Goal: Task Accomplishment & Management: Manage account settings

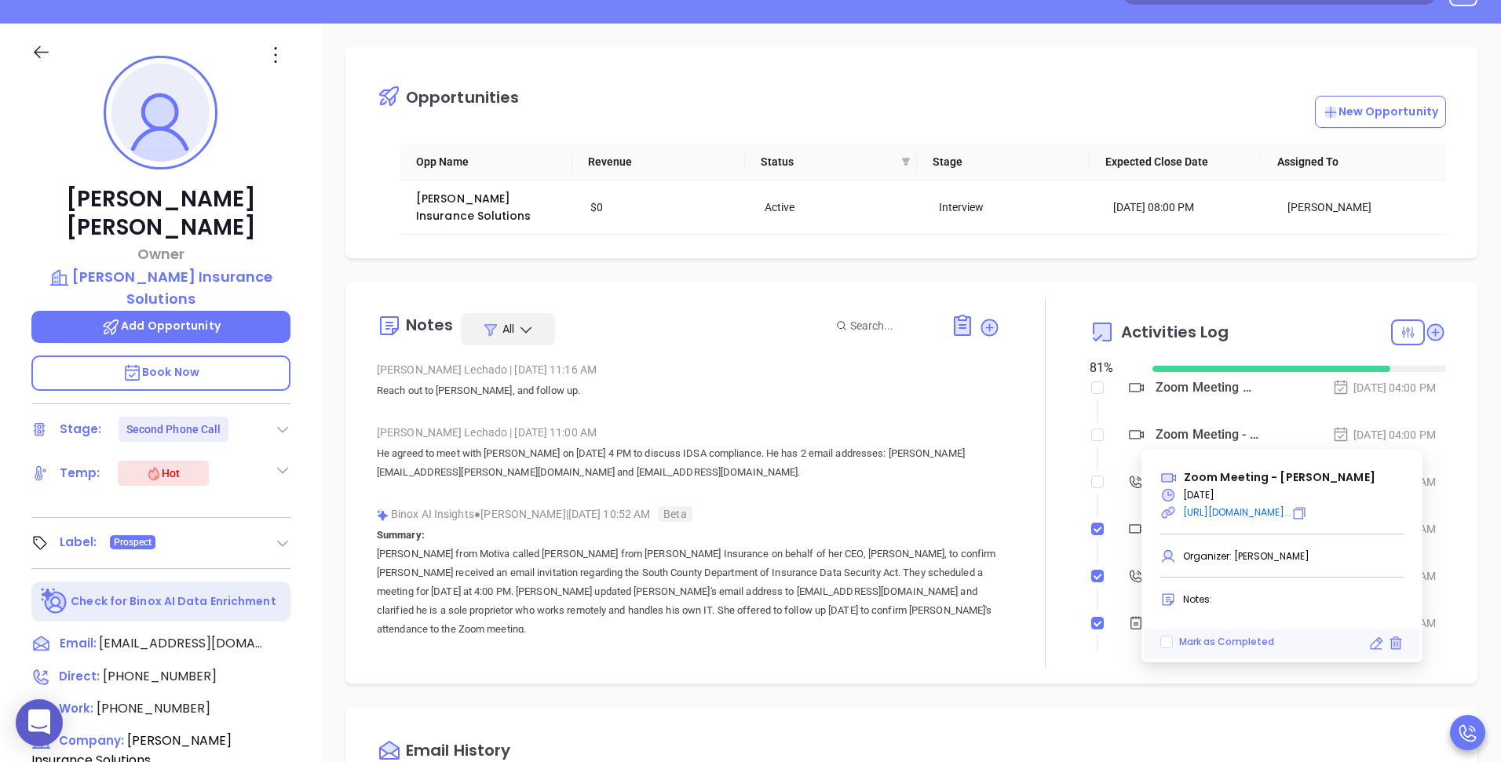
scroll to position [410, 0]
click at [1074, 45] on div "Opportunities New Opportunity Opp Name Revenue Status Stage Expected Close Date…" at bounding box center [911, 573] width 1179 height 1099
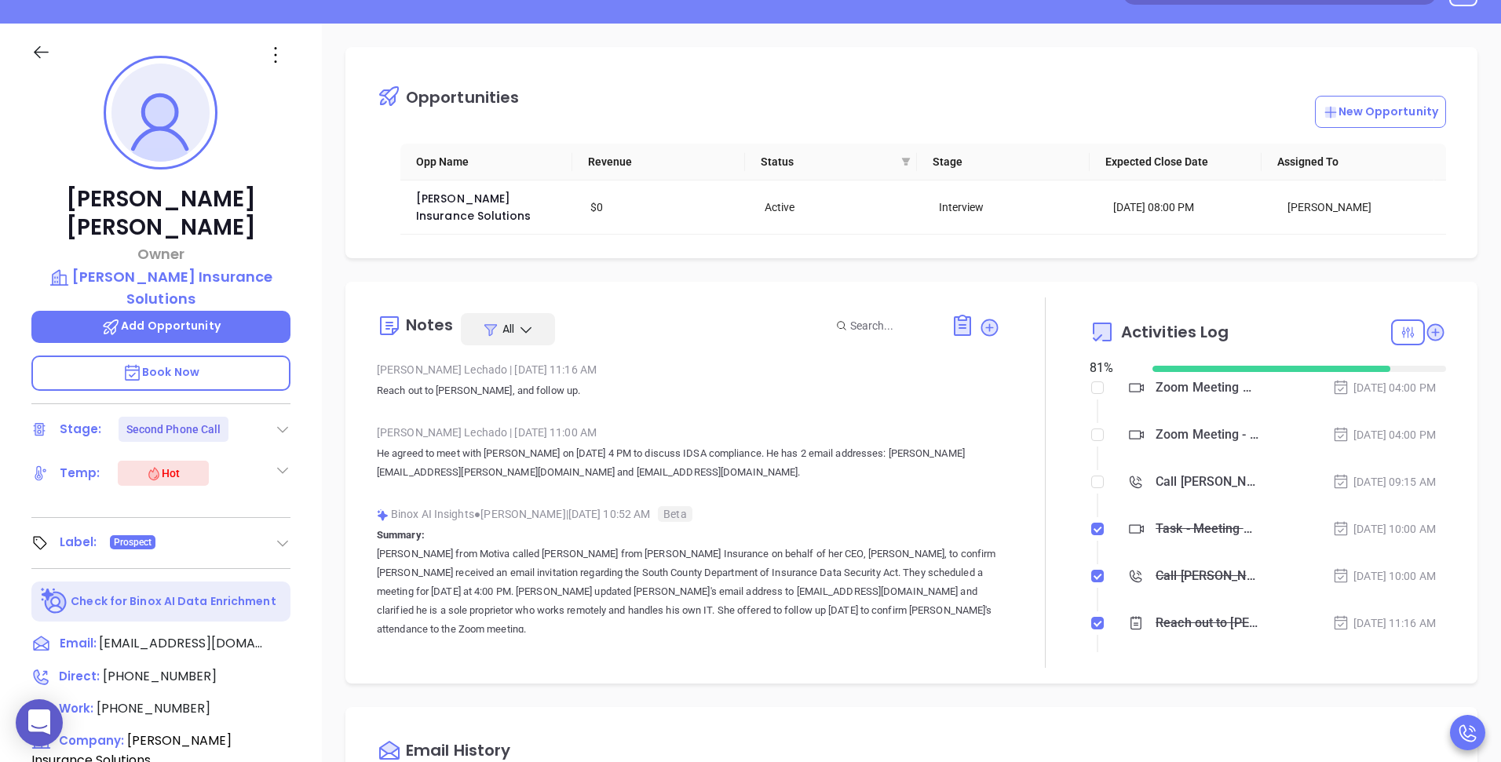
scroll to position [0, 0]
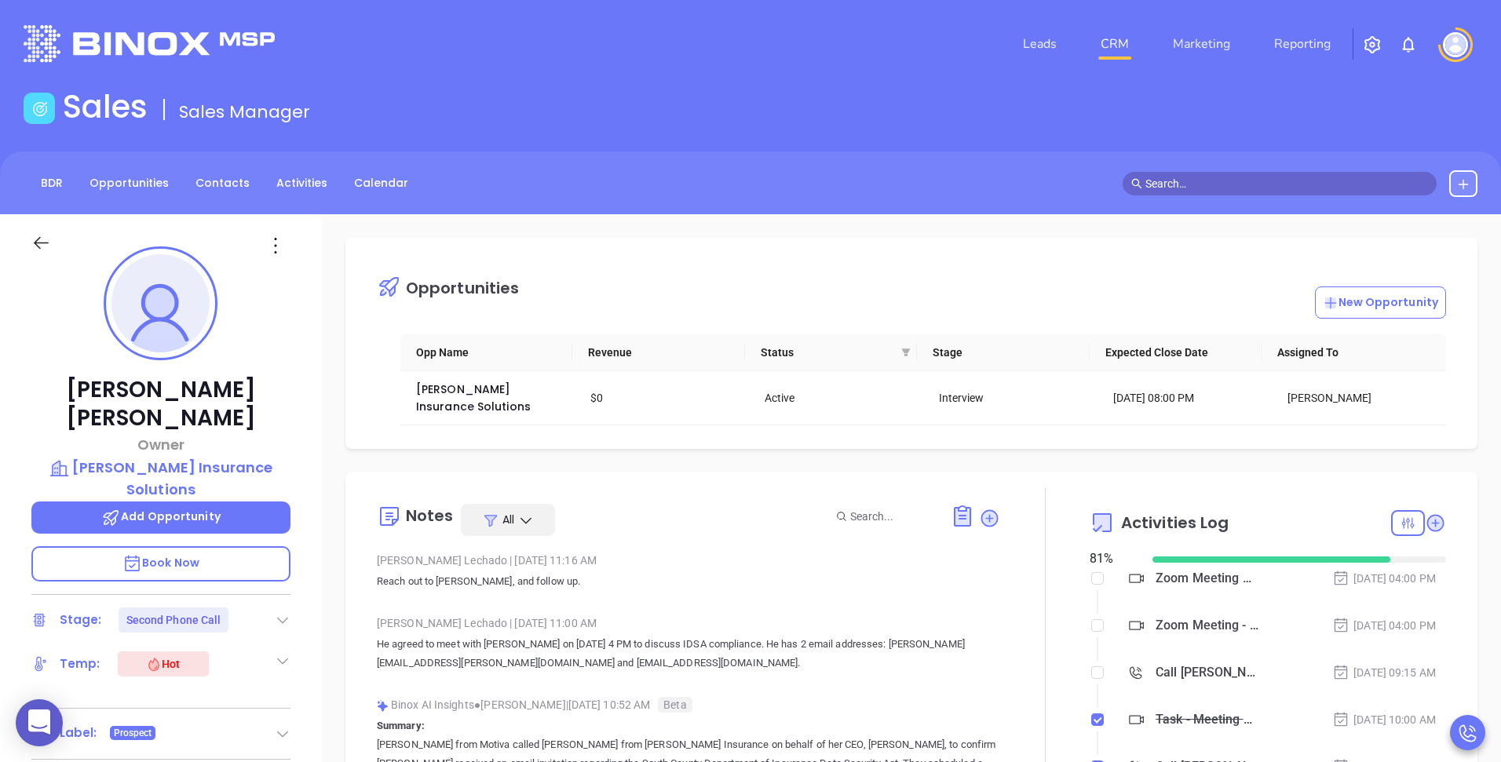
click at [1459, 45] on img at bounding box center [1454, 44] width 25 height 25
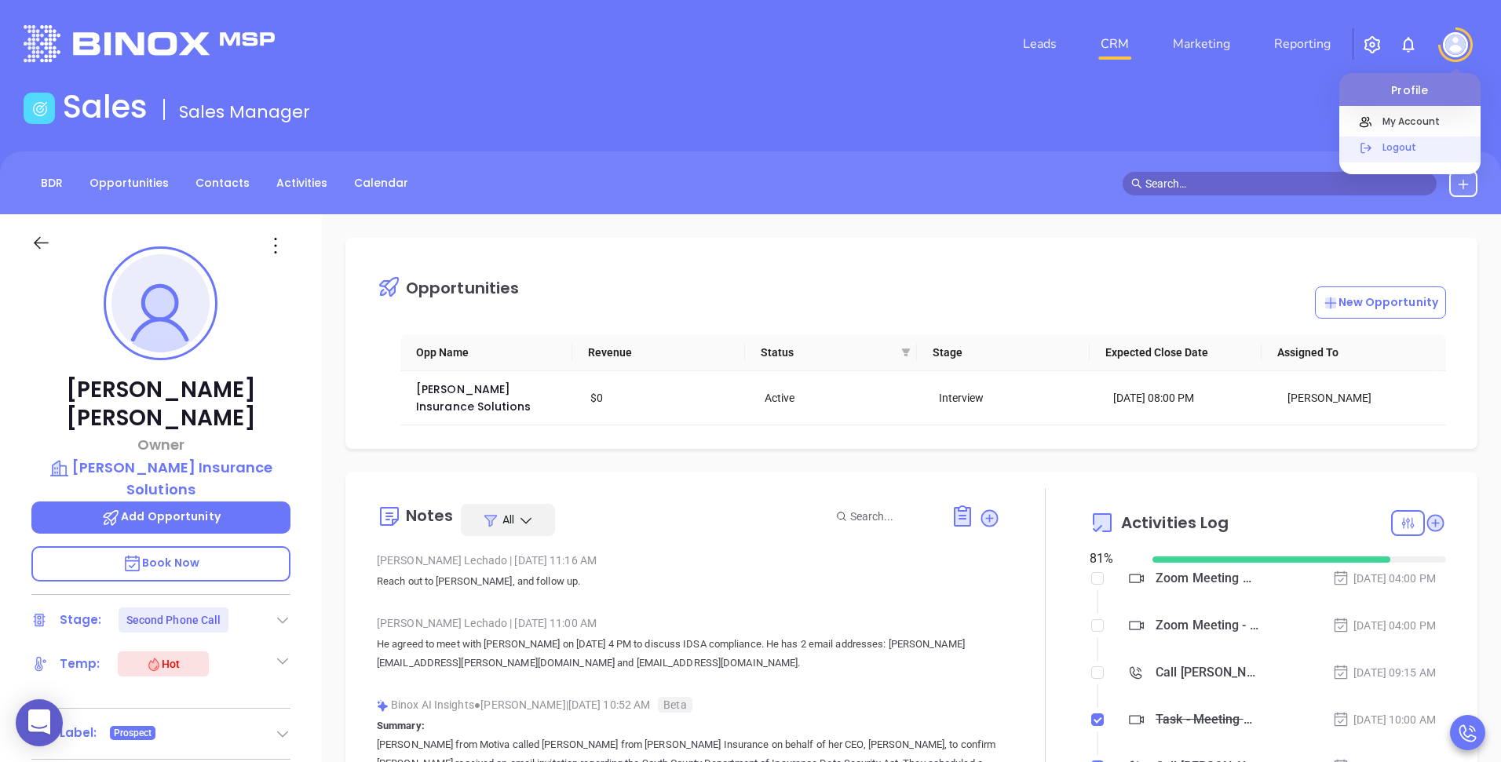
click at [1406, 155] on div "Logout" at bounding box center [1427, 153] width 106 height 29
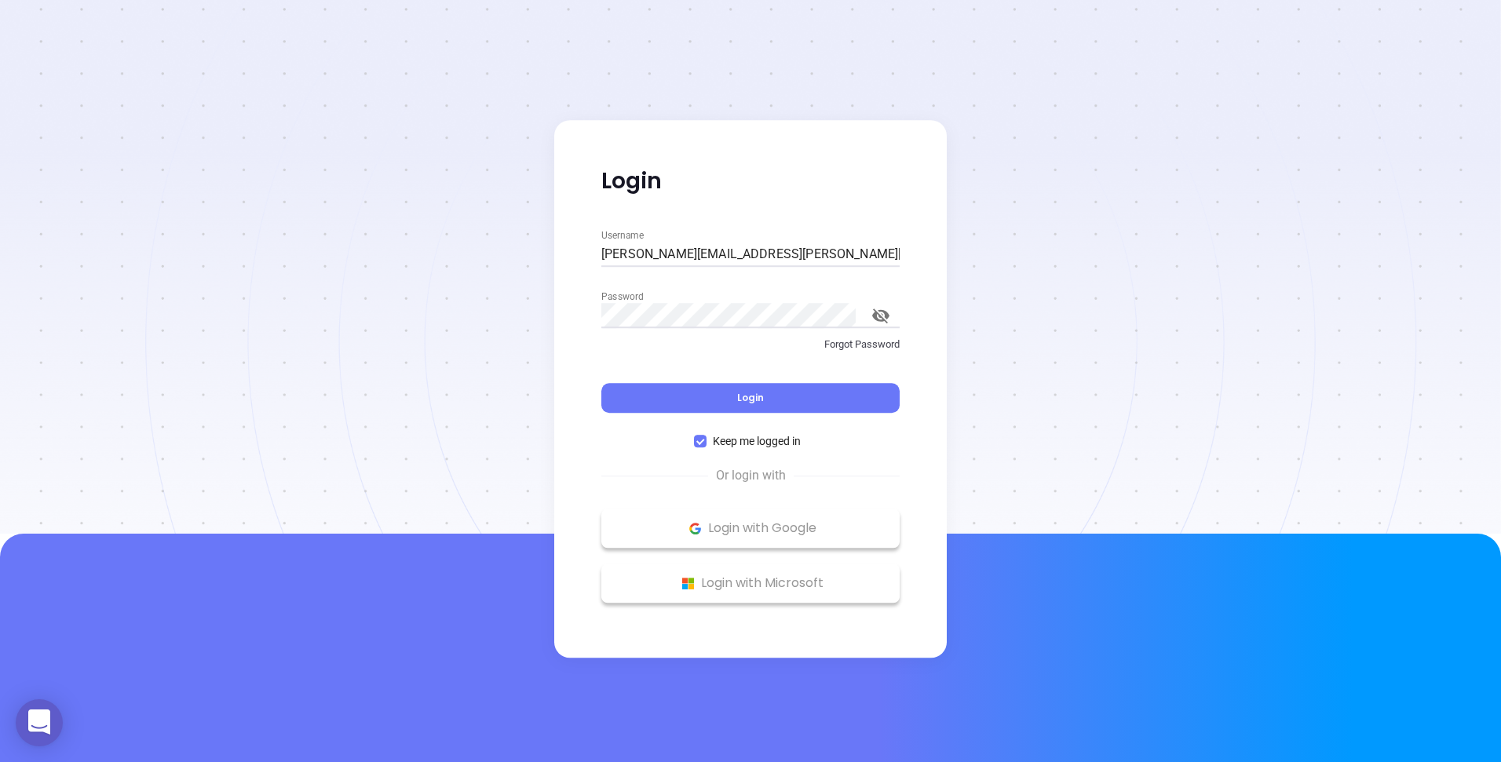
click at [713, 249] on input "[PERSON_NAME][EMAIL_ADDRESS][PERSON_NAME][DOMAIN_NAME]" at bounding box center [750, 254] width 298 height 25
type input "[PERSON_NAME][EMAIL_ADDRESS][DOMAIN_NAME]"
click at [699, 403] on button "Login" at bounding box center [750, 398] width 298 height 30
